Goal: Check status: Check status

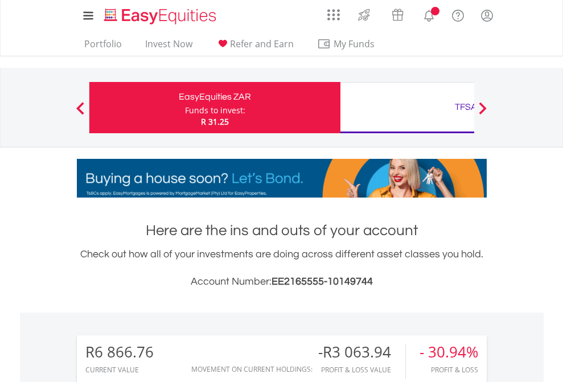
scroll to position [109, 179]
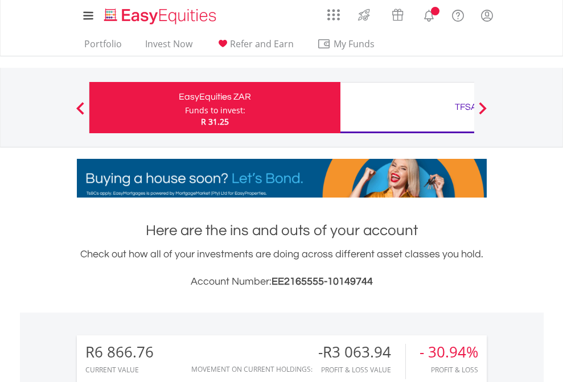
click at [185, 108] on div "Funds to invest:" at bounding box center [215, 110] width 60 height 11
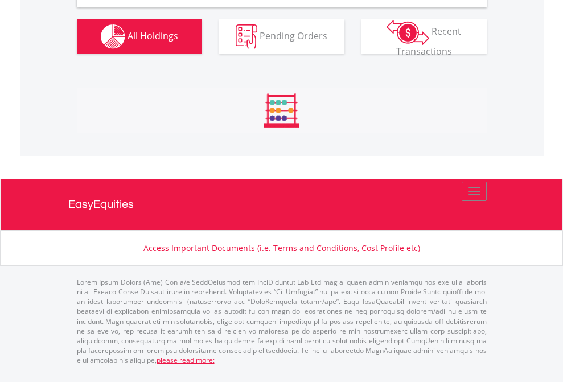
scroll to position [1100, 0]
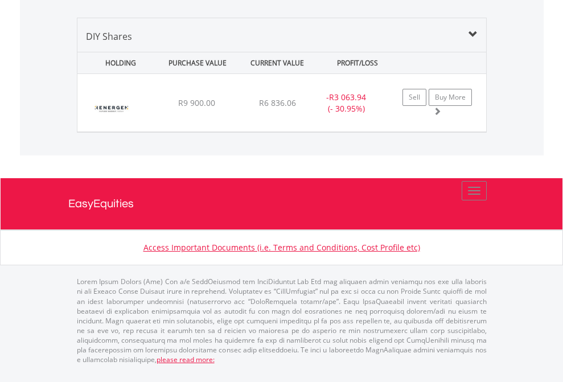
scroll to position [82, 0]
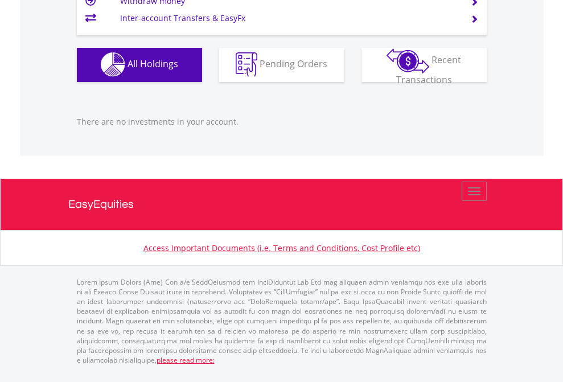
scroll to position [109, 179]
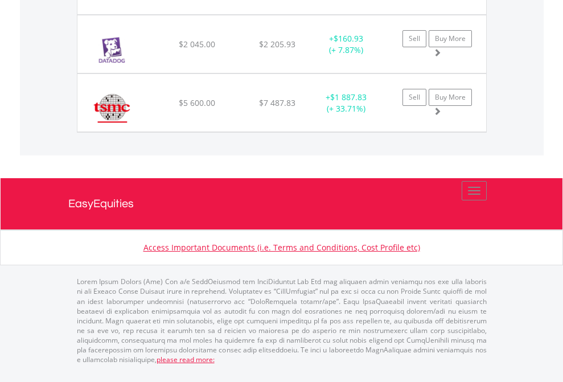
scroll to position [109, 179]
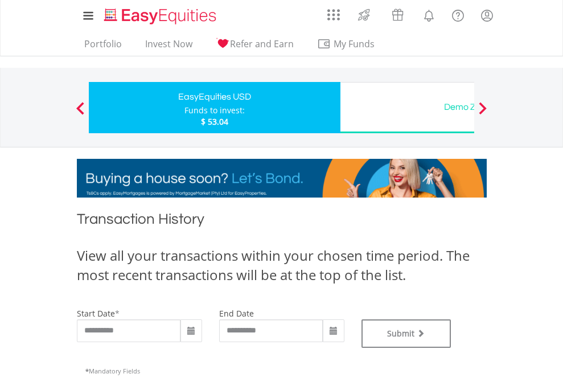
type input "**********"
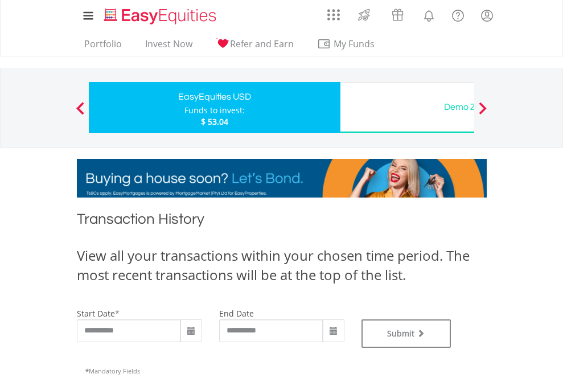
type input "**********"
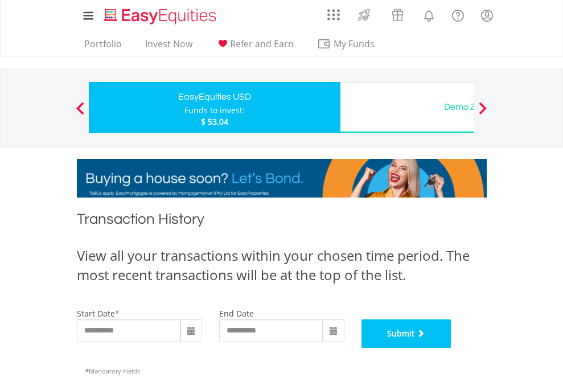
click at [451, 348] on button "Submit" at bounding box center [406, 333] width 90 height 28
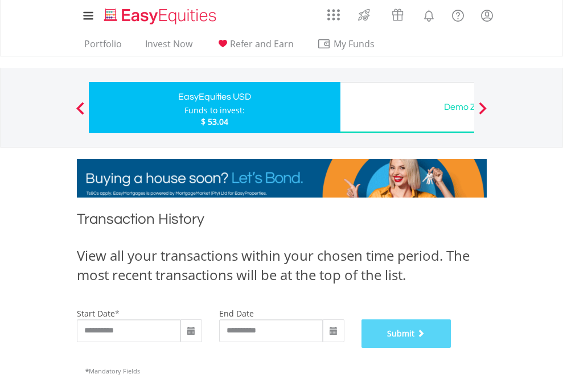
scroll to position [461, 0]
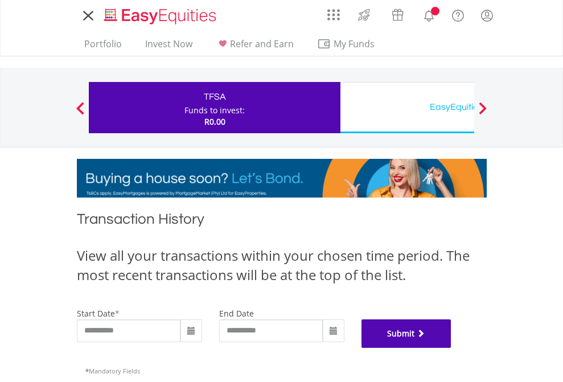
click at [451, 348] on button "Submit" at bounding box center [406, 333] width 90 height 28
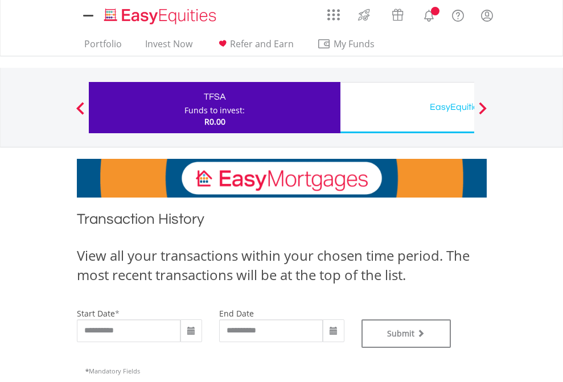
click at [407, 108] on div "EasyEquities USD" at bounding box center [465, 107] width 237 height 16
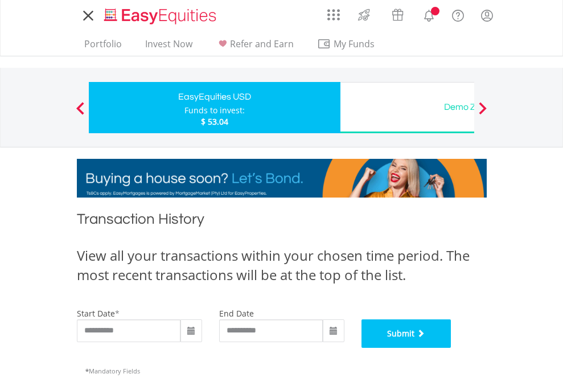
click at [451, 348] on button "Submit" at bounding box center [406, 333] width 90 height 28
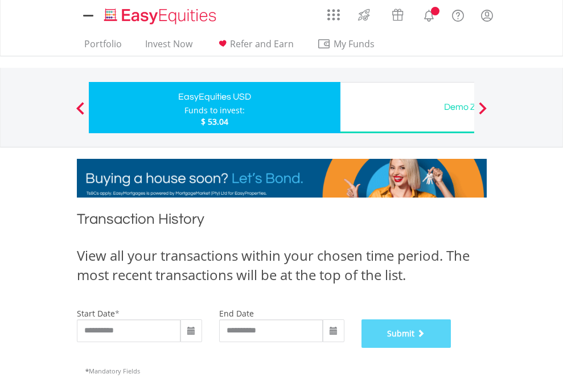
scroll to position [461, 0]
